Goal: Task Accomplishment & Management: Manage account settings

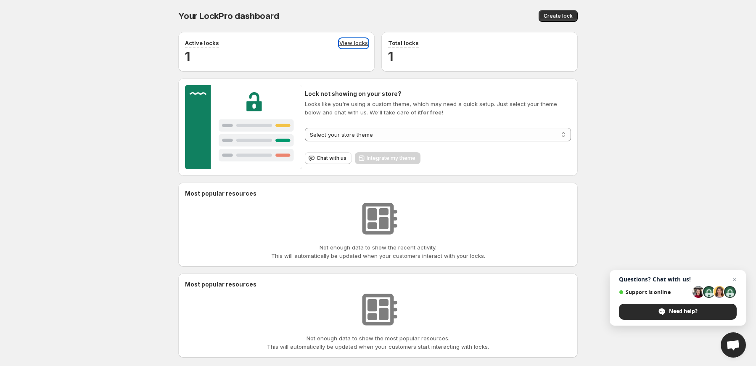
click at [344, 42] on link "View locks" at bounding box center [353, 43] width 29 height 9
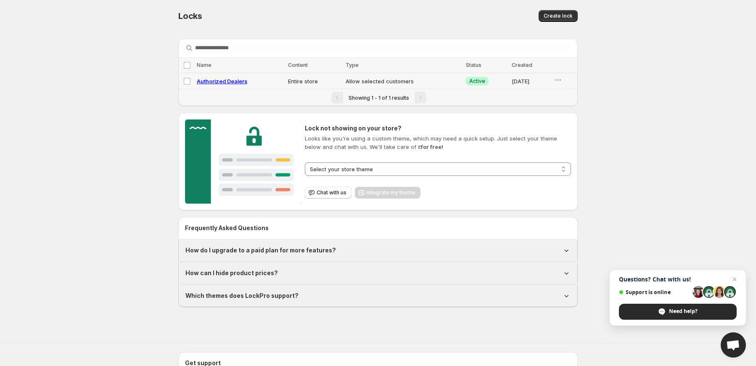
click at [219, 82] on span "Authorized Dealers" at bounding box center [222, 81] width 50 height 7
select select "******"
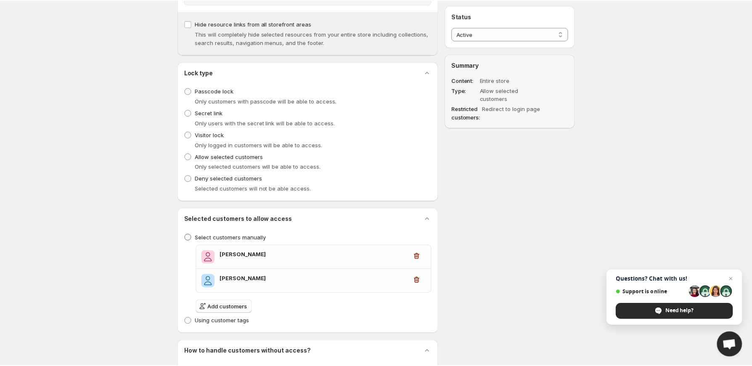
scroll to position [337, 0]
